Goal: Task Accomplishment & Management: Use online tool/utility

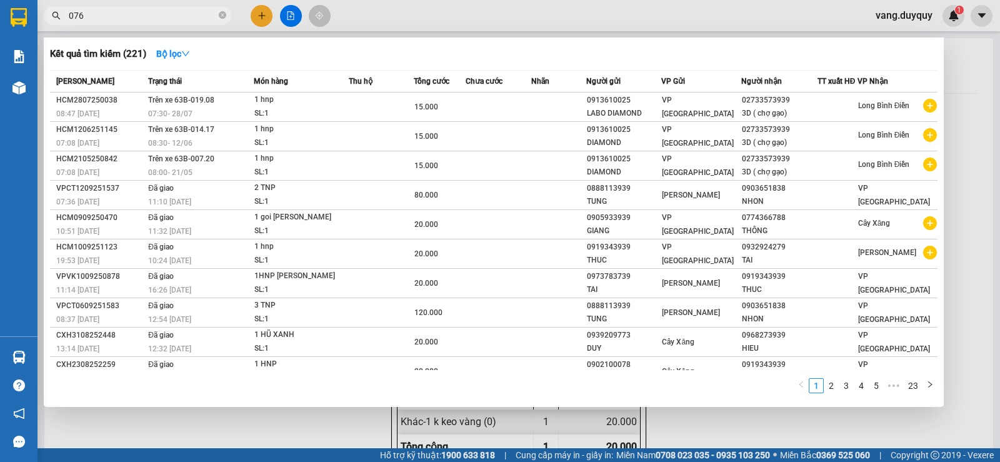
scroll to position [274, 0]
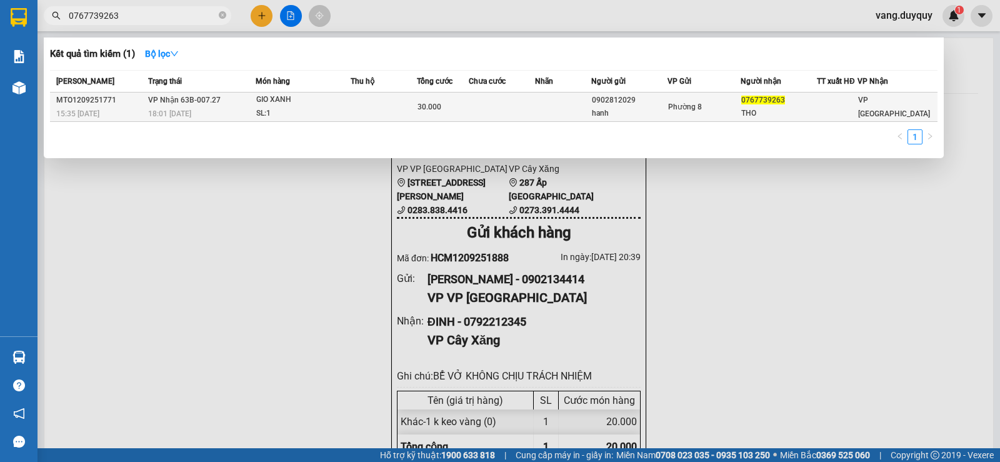
type input "0767739263"
click at [504, 108] on td at bounding box center [502, 106] width 67 height 29
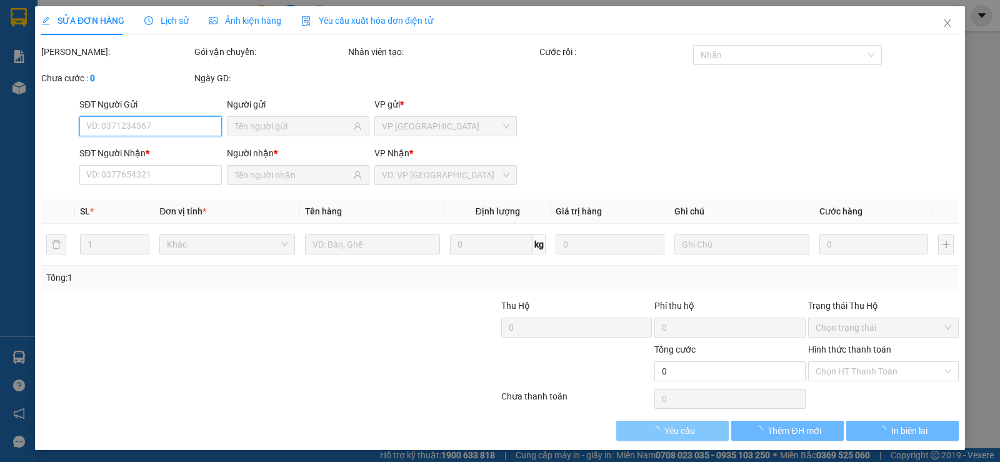
type input "0902812029"
type input "hanh"
type input "0767739263"
type input "THO"
type input "30.000"
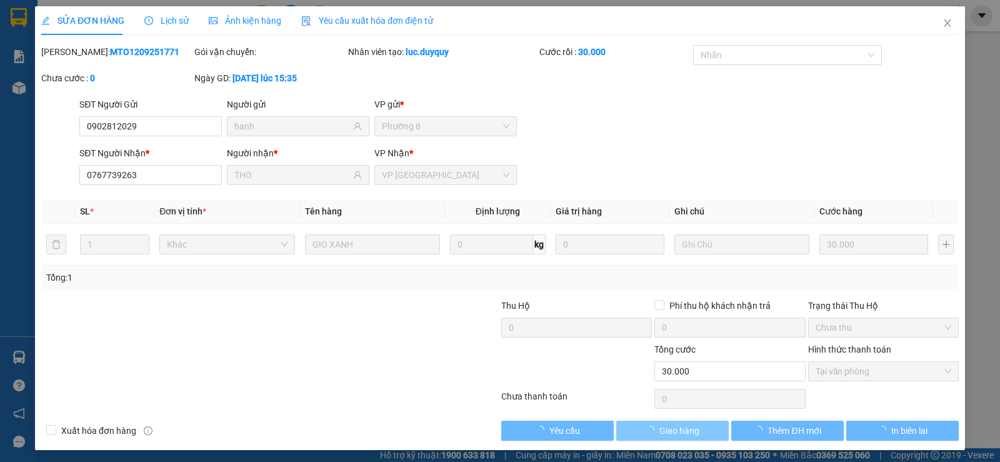
click at [690, 429] on span "Giao hàng" at bounding box center [679, 431] width 40 height 14
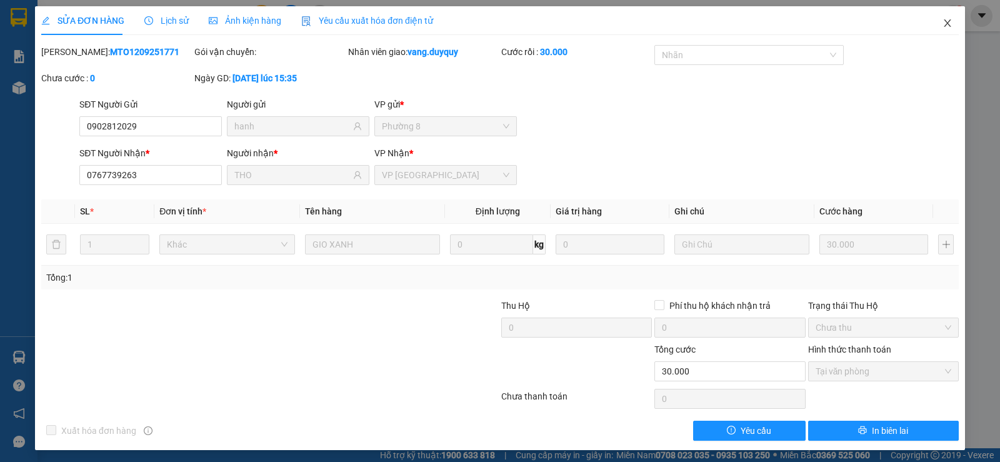
click at [932, 21] on span "Close" at bounding box center [947, 23] width 35 height 35
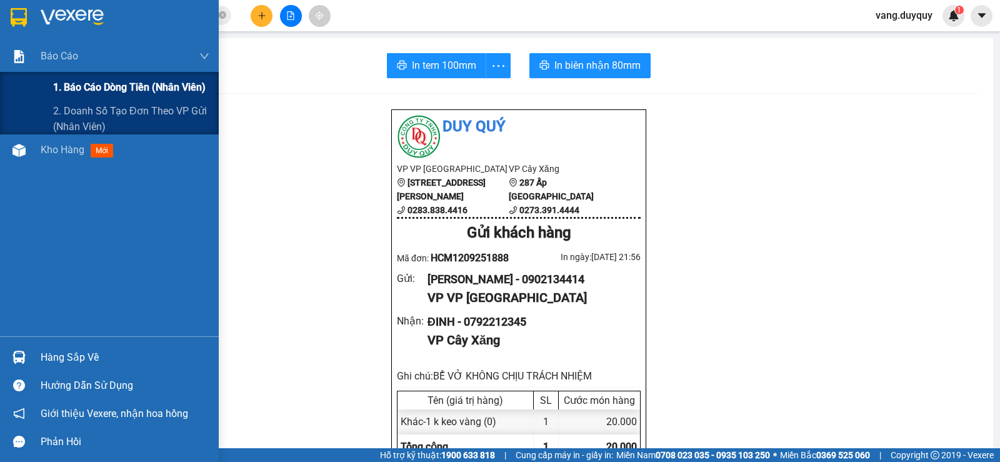
click at [79, 85] on span "1. Báo cáo dòng tiền (nhân viên)" at bounding box center [129, 87] width 152 height 16
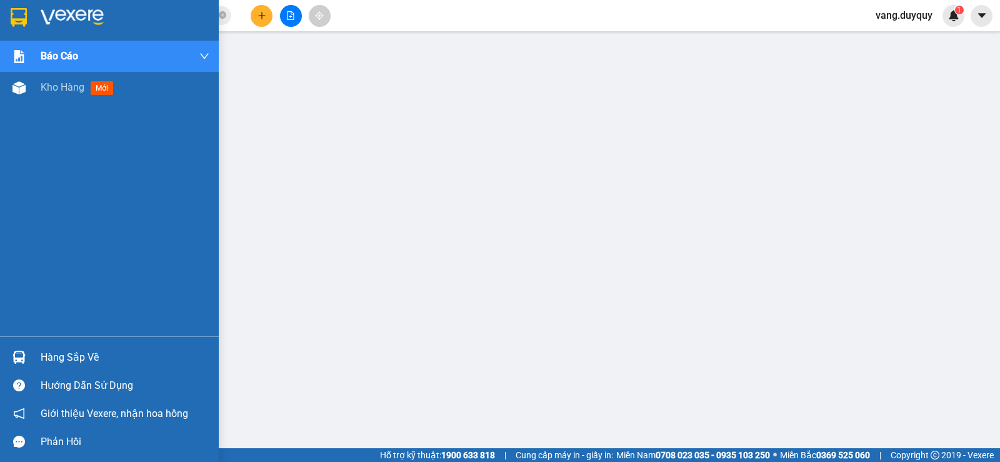
click at [115, 352] on div "Hàng sắp về" at bounding box center [125, 357] width 169 height 19
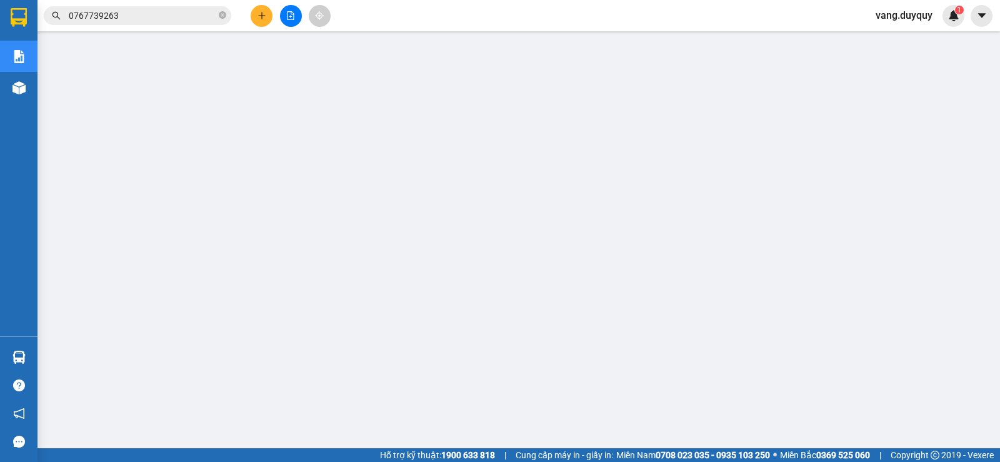
click at [899, 20] on span "vang.duyquy" at bounding box center [903, 15] width 77 height 16
click at [902, 38] on span "Đăng xuất" at bounding box center [910, 39] width 52 height 14
